Goal: Task Accomplishment & Management: Manage account settings

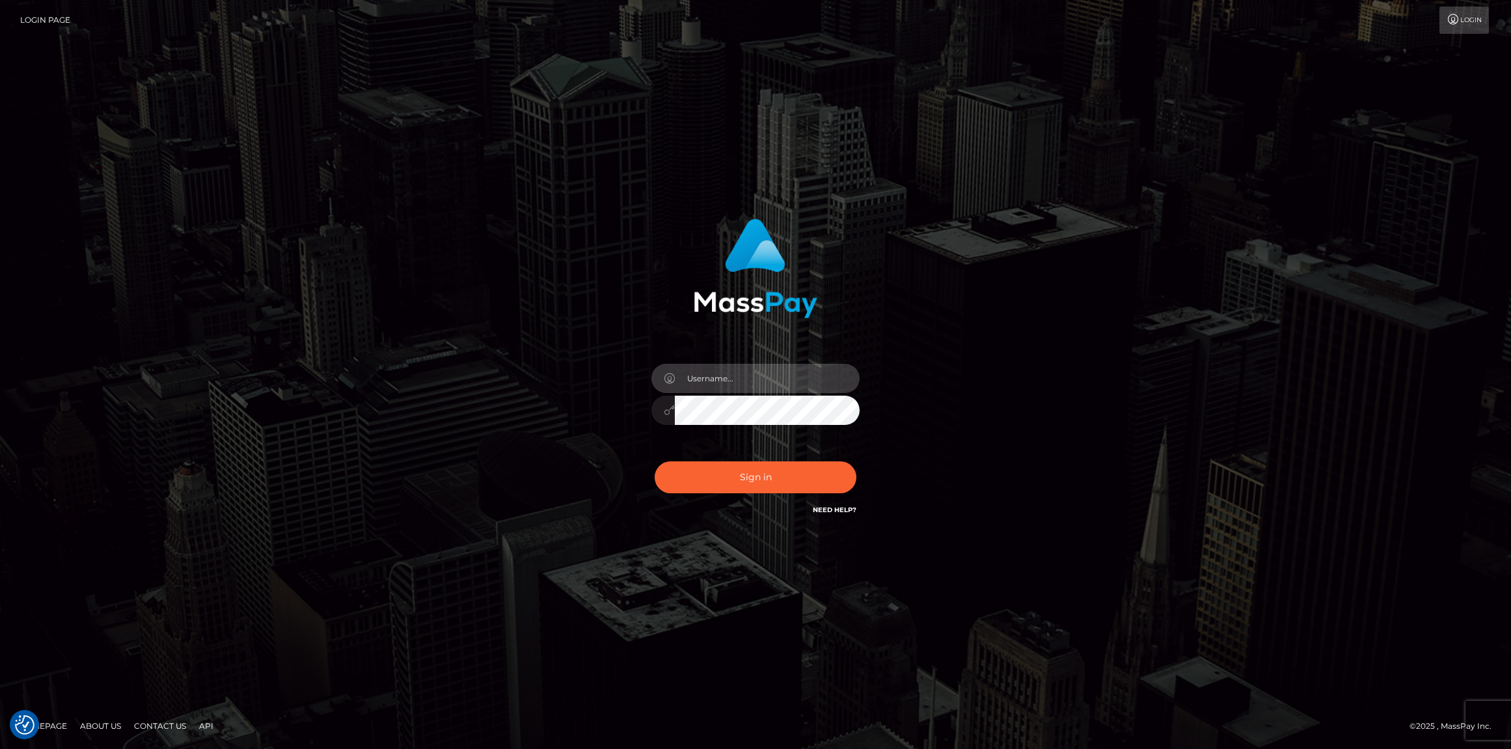
click at [728, 381] on input "text" at bounding box center [767, 378] width 185 height 29
paste input "[EMAIL_ADDRESS][DOMAIN_NAME]"
type input "[EMAIL_ADDRESS][DOMAIN_NAME]"
click at [655, 461] on button "Sign in" at bounding box center [756, 477] width 202 height 32
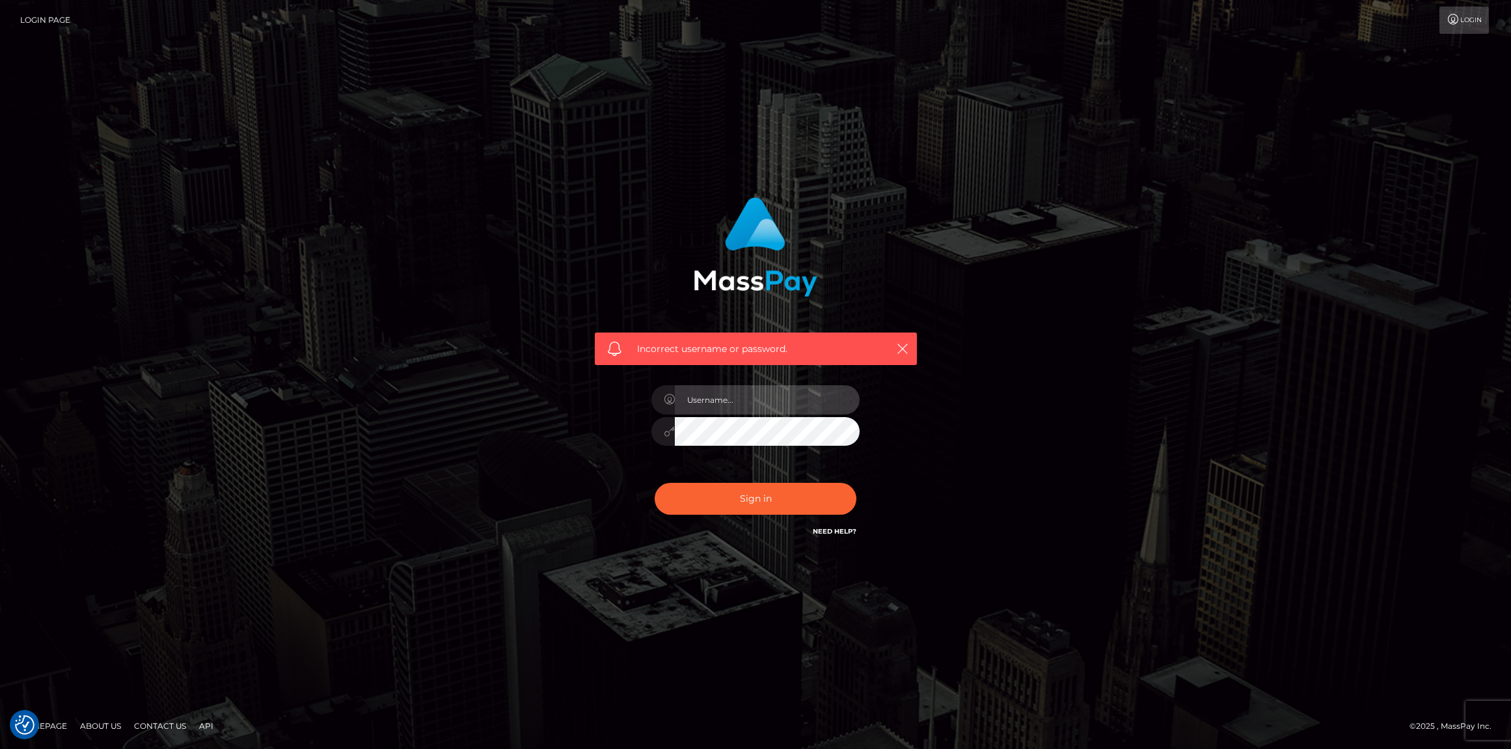
click at [769, 404] on input "text" at bounding box center [767, 399] width 185 height 29
click at [846, 533] on link "Need Help?" at bounding box center [835, 531] width 44 height 8
